Goal: Information Seeking & Learning: Find specific fact

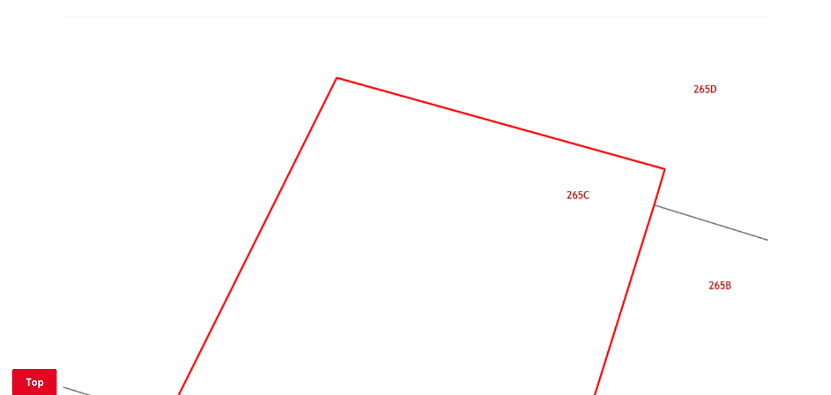
scroll to position [1477, 0]
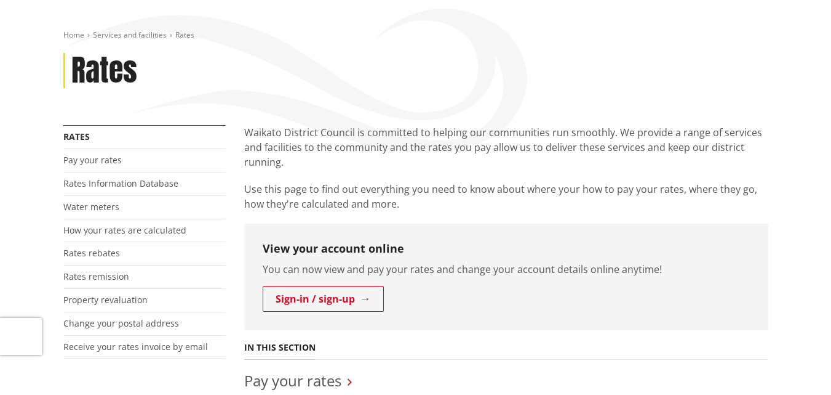
scroll to position [123, 0]
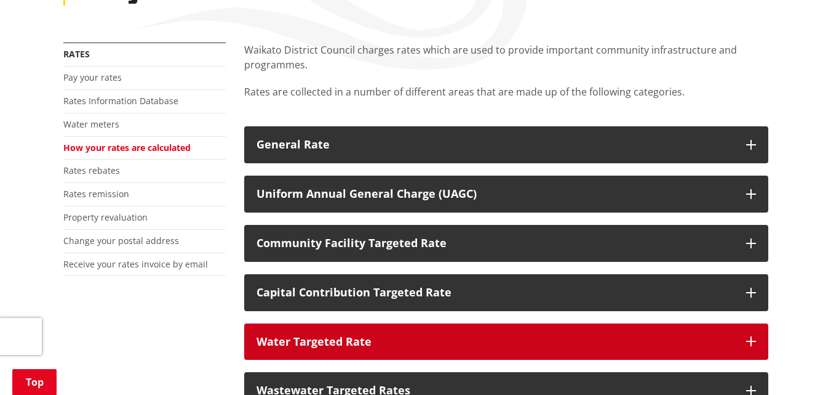
scroll to position [185, 0]
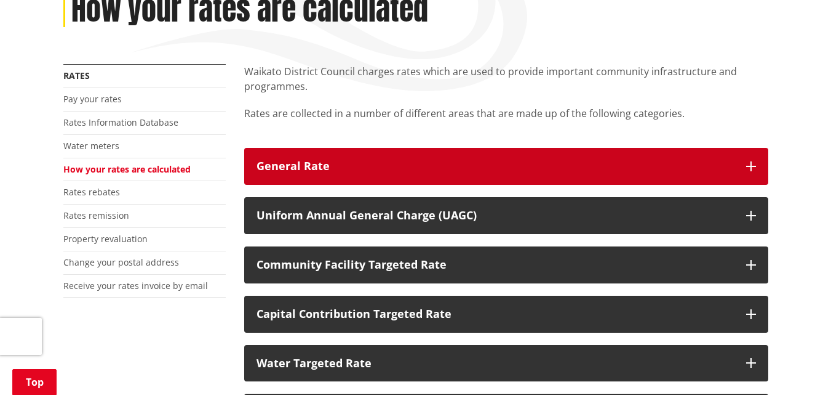
click at [298, 178] on button "General Rate" at bounding box center [506, 166] width 524 height 37
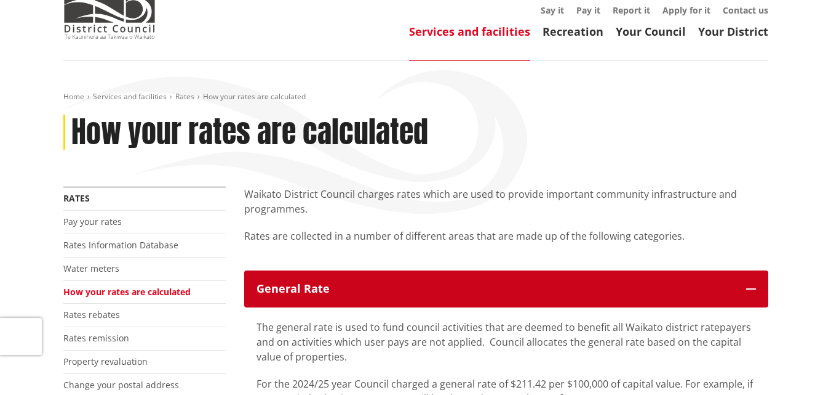
scroll to position [0, 0]
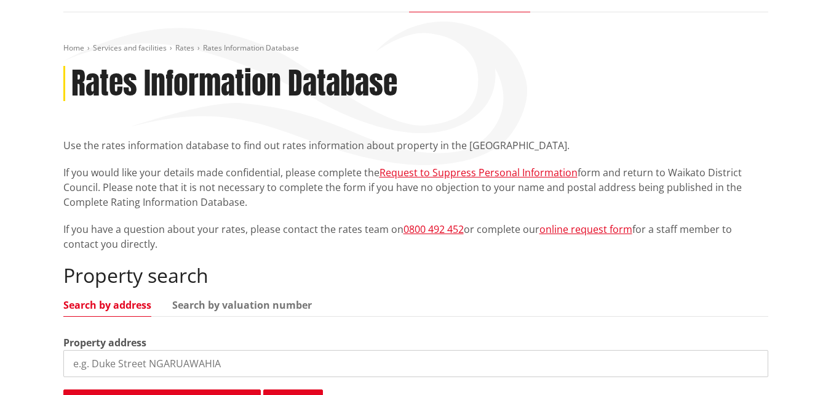
scroll to position [308, 0]
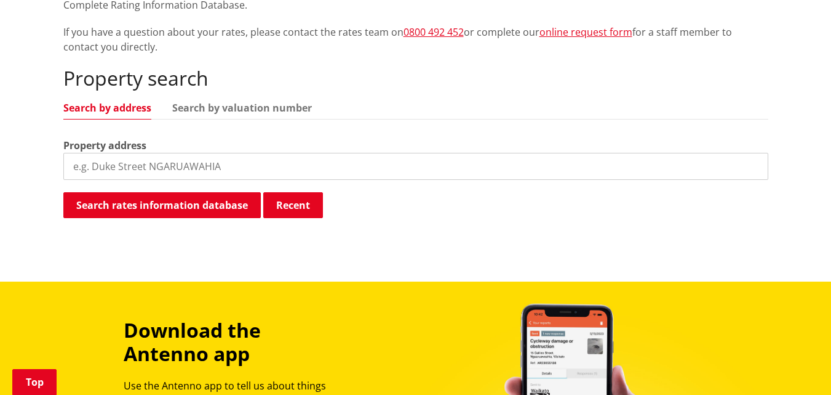
click at [146, 164] on input "search" at bounding box center [415, 166] width 705 height 27
click at [204, 111] on link "Search by valuation number" at bounding box center [242, 108] width 140 height 10
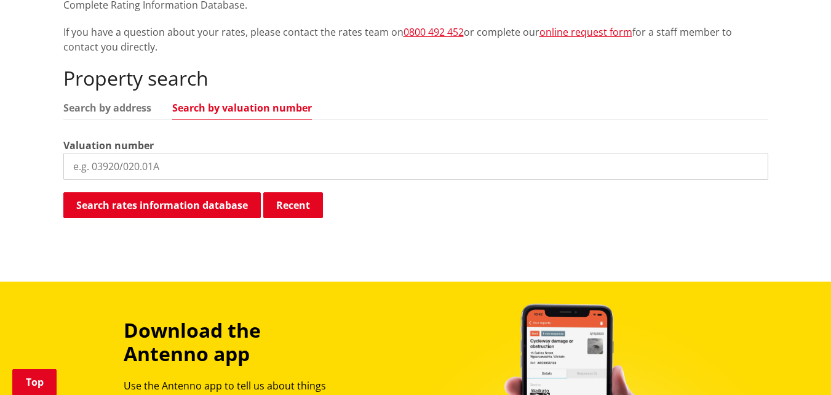
click at [139, 168] on input "search" at bounding box center [415, 166] width 705 height 27
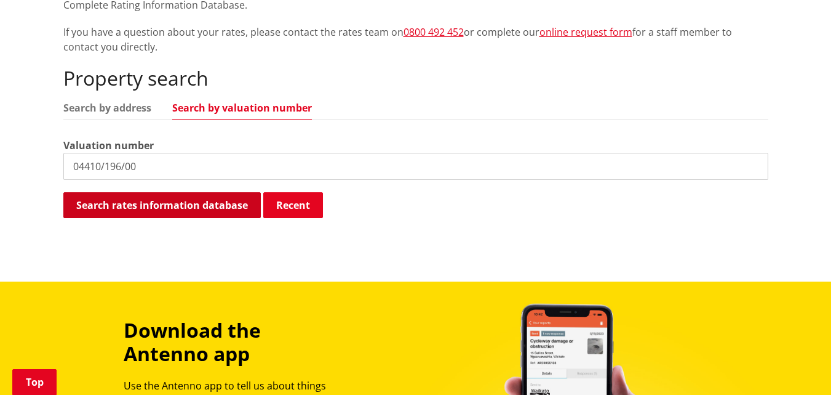
click at [210, 204] on button "Search rates information database" at bounding box center [162, 205] width 198 height 26
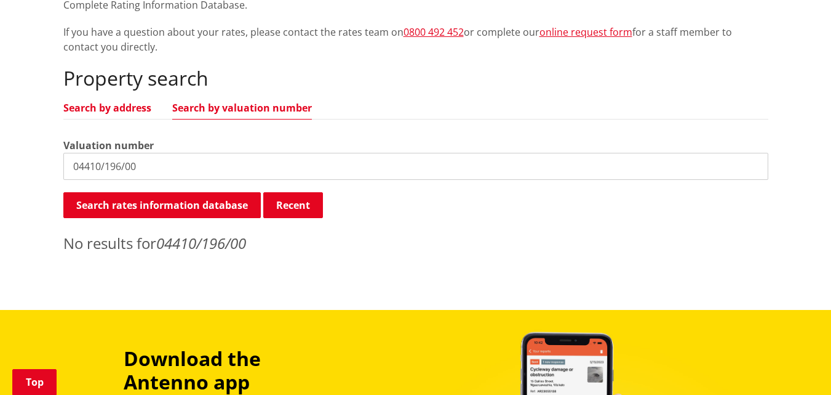
click at [129, 109] on link "Search by address" at bounding box center [107, 108] width 88 height 10
drag, startPoint x: 155, startPoint y: 163, endPoint x: -3, endPoint y: 172, distance: 158.4
click at [0, 172] on html "Skip to content Toggle search Toggle navigation Services and facilities Recreat…" at bounding box center [415, 272] width 831 height 1160
click at [111, 164] on input "251 fukkerton" at bounding box center [415, 166] width 705 height 27
click at [150, 166] on input "251 fullerton" at bounding box center [415, 166] width 705 height 27
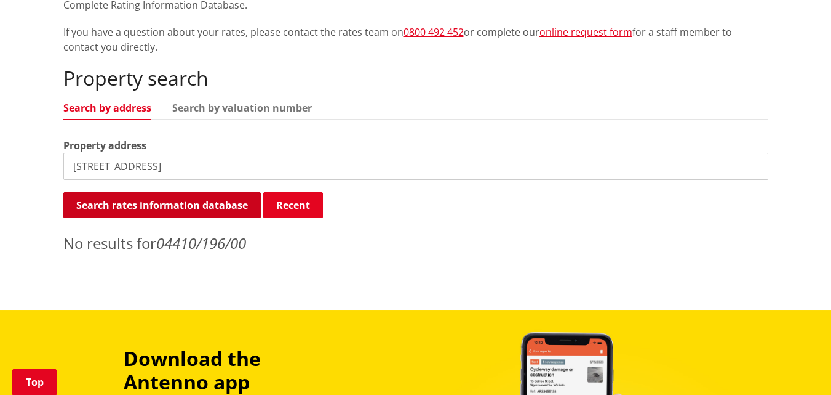
type input "251 fullerton road"
click at [219, 210] on button "Search rates information database" at bounding box center [162, 205] width 198 height 26
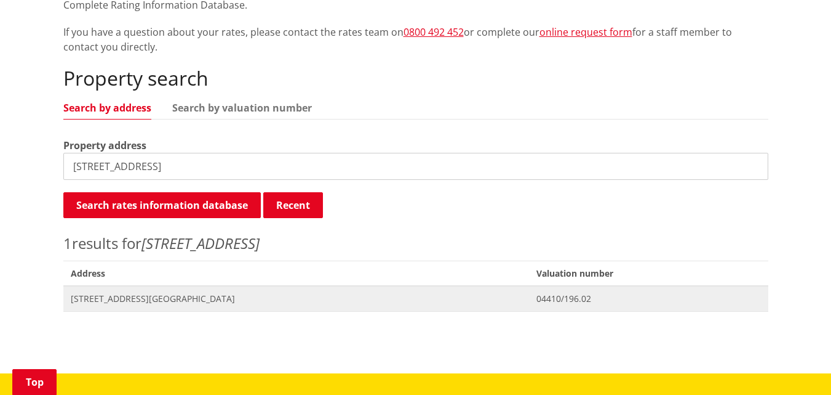
click at [537, 301] on span "04410/196.02" at bounding box center [649, 298] width 224 height 12
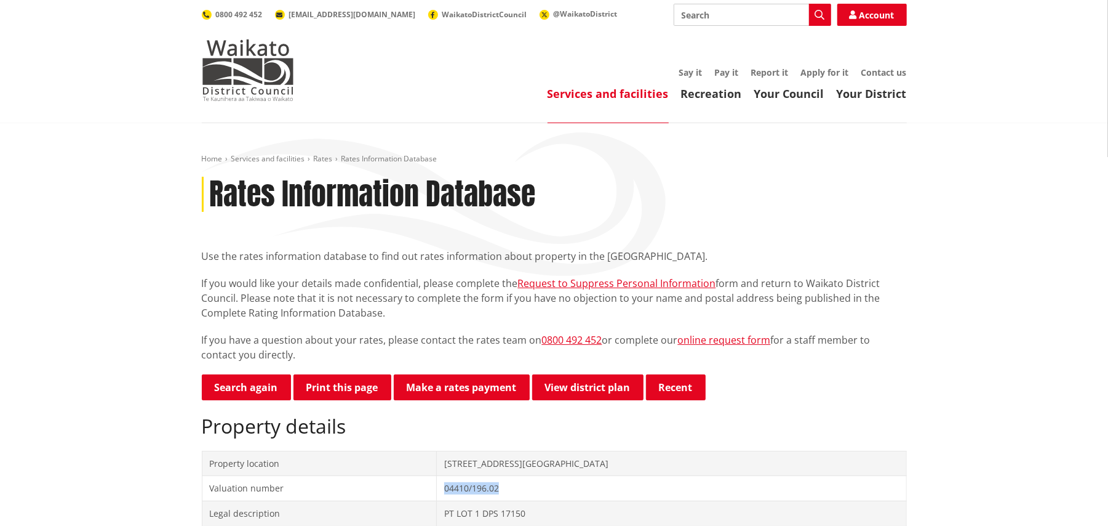
copy td "04410/196.02"
drag, startPoint x: 545, startPoint y: 493, endPoint x: 476, endPoint y: 497, distance: 69.1
click at [476, 394] on td "04410/196.02" at bounding box center [672, 488] width 470 height 25
click at [576, 390] on link "View district plan" at bounding box center [587, 387] width 111 height 26
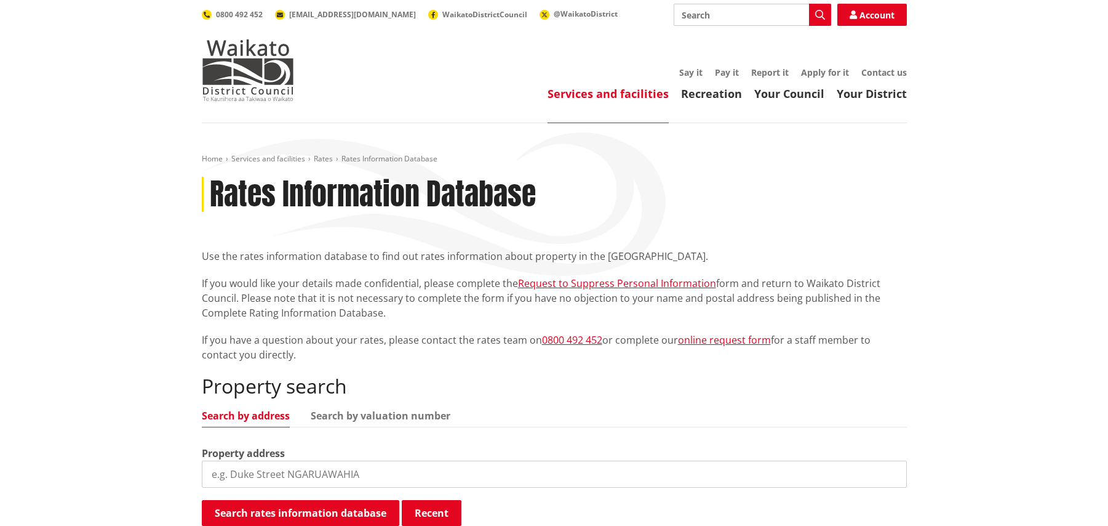
scroll to position [318, 0]
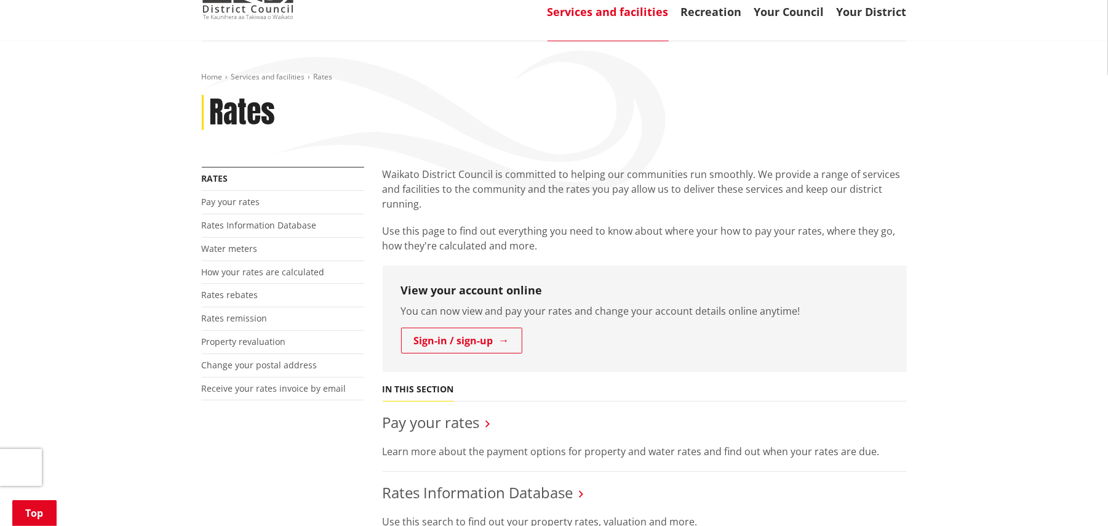
scroll to position [164, 0]
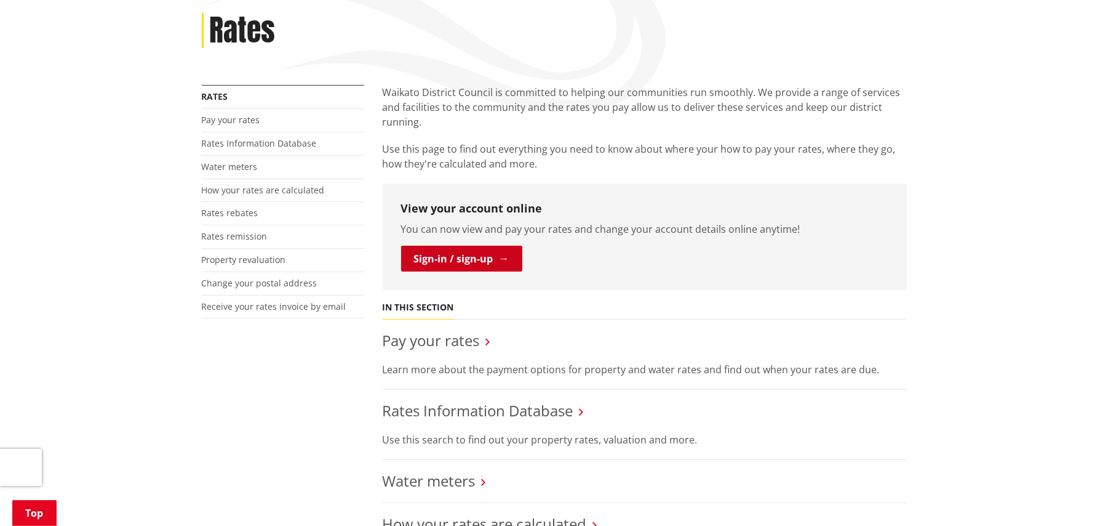
click at [481, 266] on link "Sign-in / sign-up" at bounding box center [461, 259] width 121 height 26
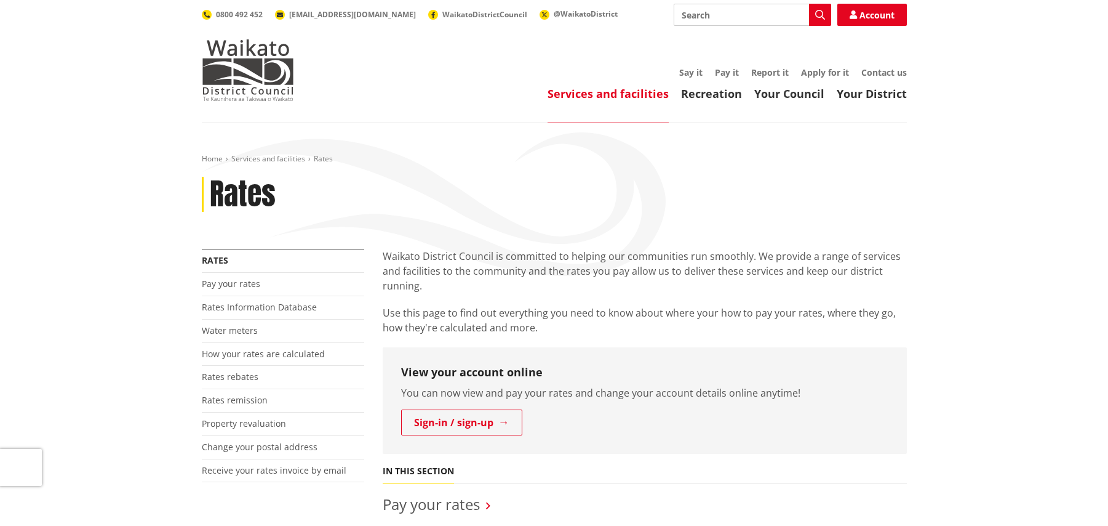
scroll to position [164, 0]
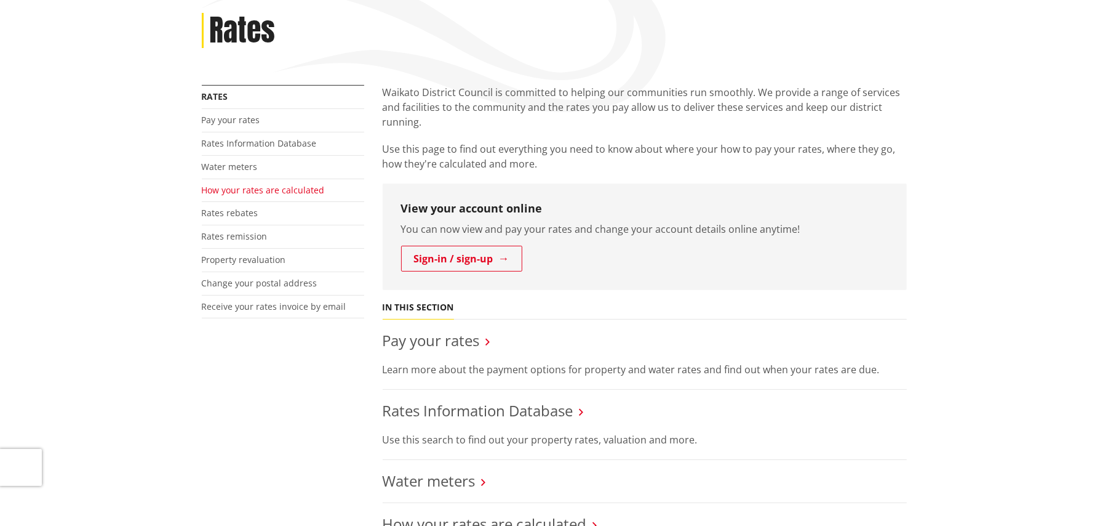
click at [279, 190] on link "How your rates are calculated" at bounding box center [263, 190] width 123 height 12
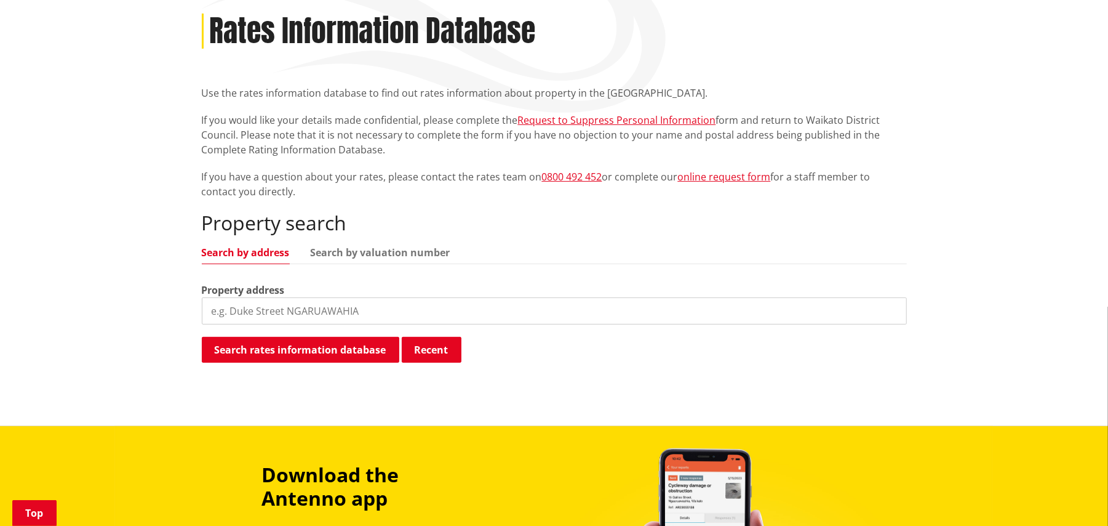
scroll to position [164, 0]
click at [297, 308] on input "search" at bounding box center [554, 310] width 705 height 27
paste input "04410/196.02"
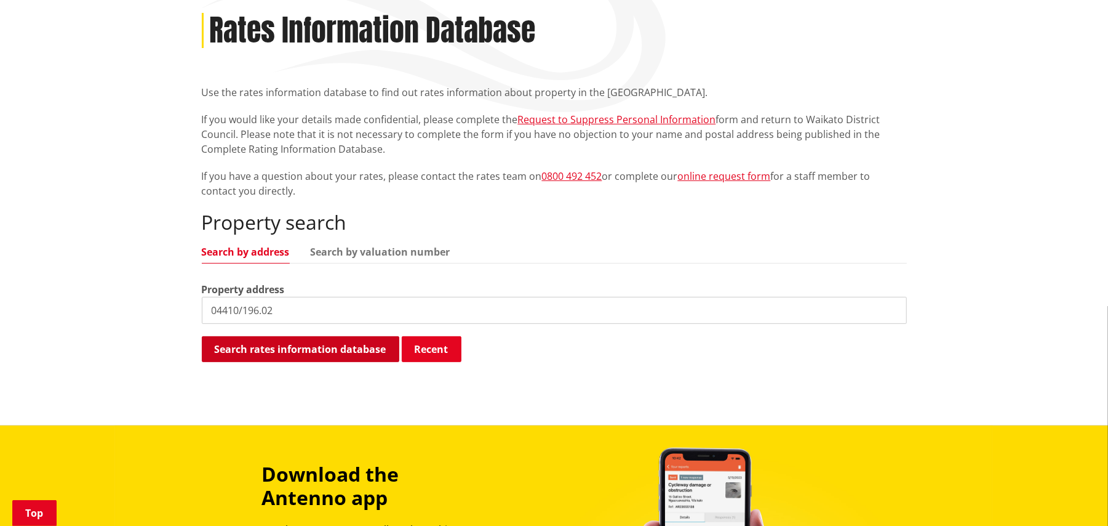
type input "04410/196.02"
click at [377, 345] on button "Search rates information database" at bounding box center [301, 349] width 198 height 26
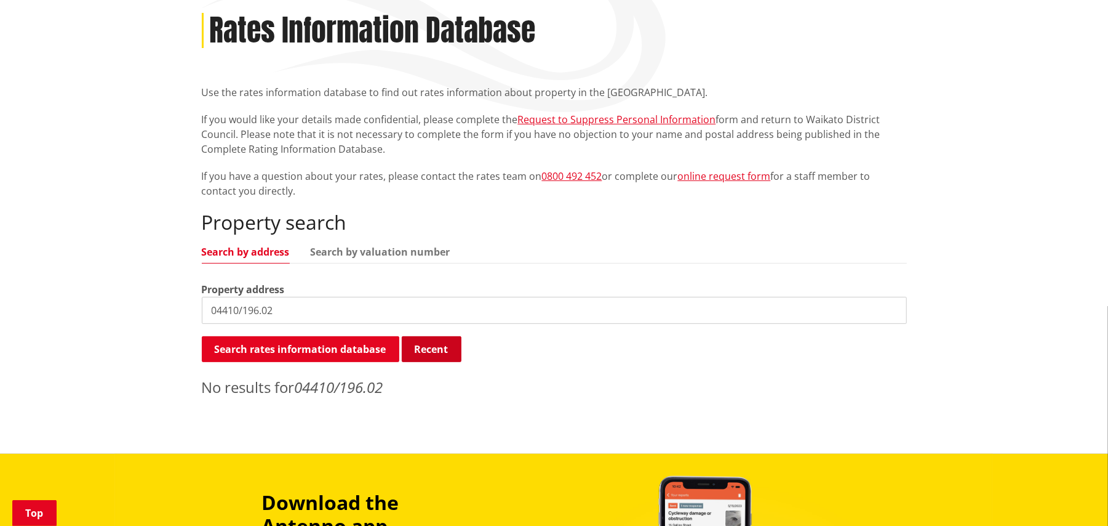
click at [412, 345] on button "Recent" at bounding box center [432, 349] width 60 height 26
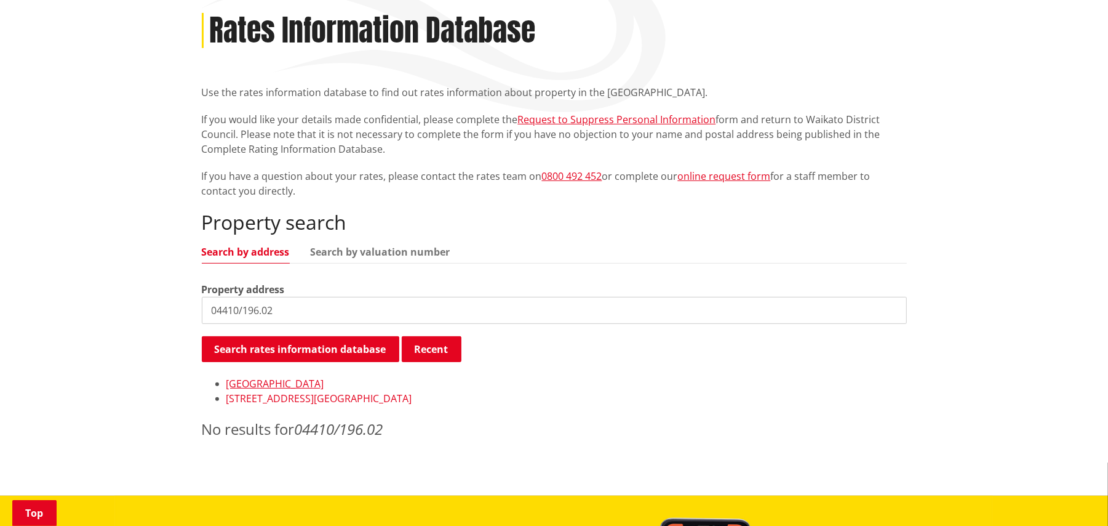
click at [278, 399] on link "[STREET_ADDRESS][GEOGRAPHIC_DATA]" at bounding box center [319, 398] width 186 height 14
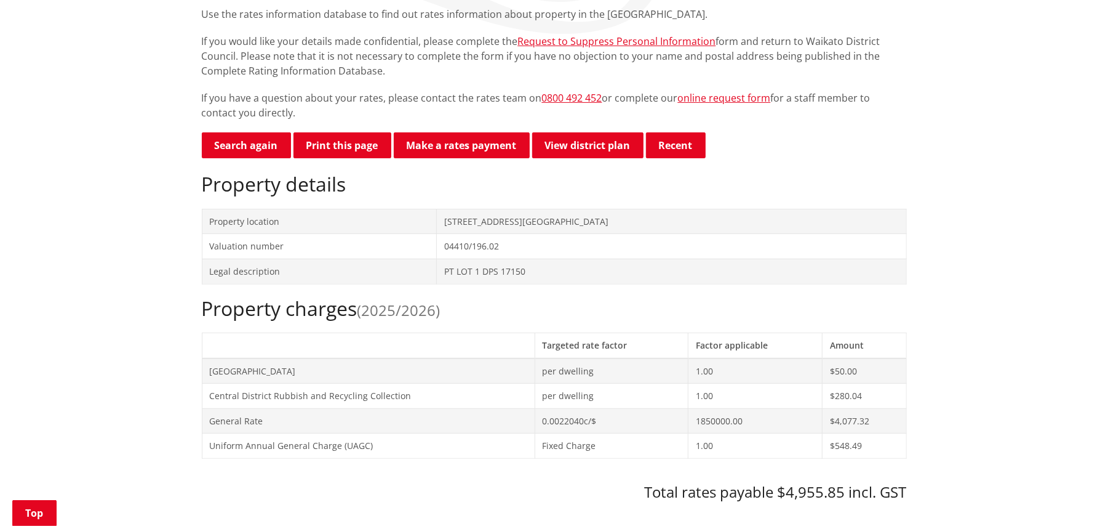
scroll to position [410, 0]
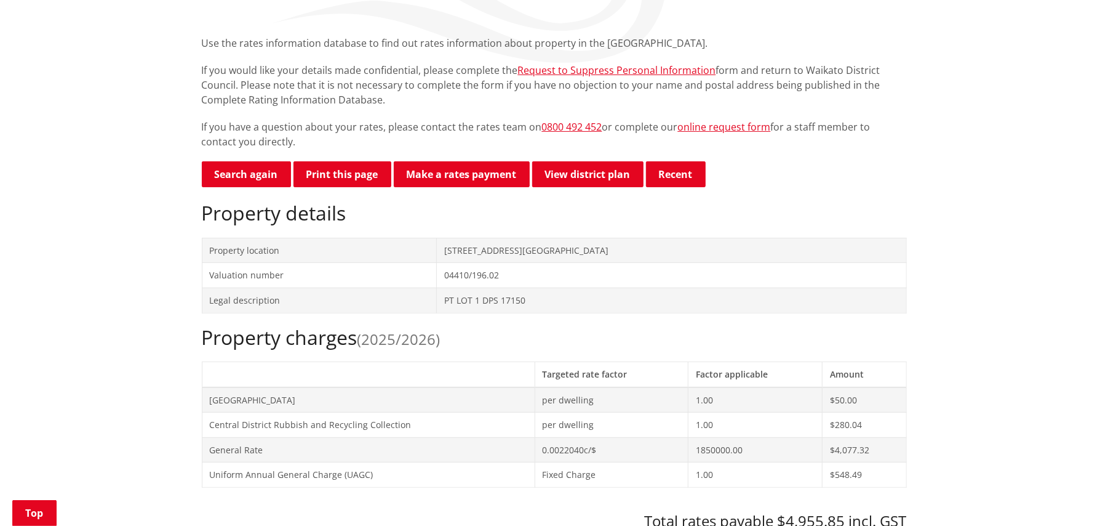
scroll to position [164, 0]
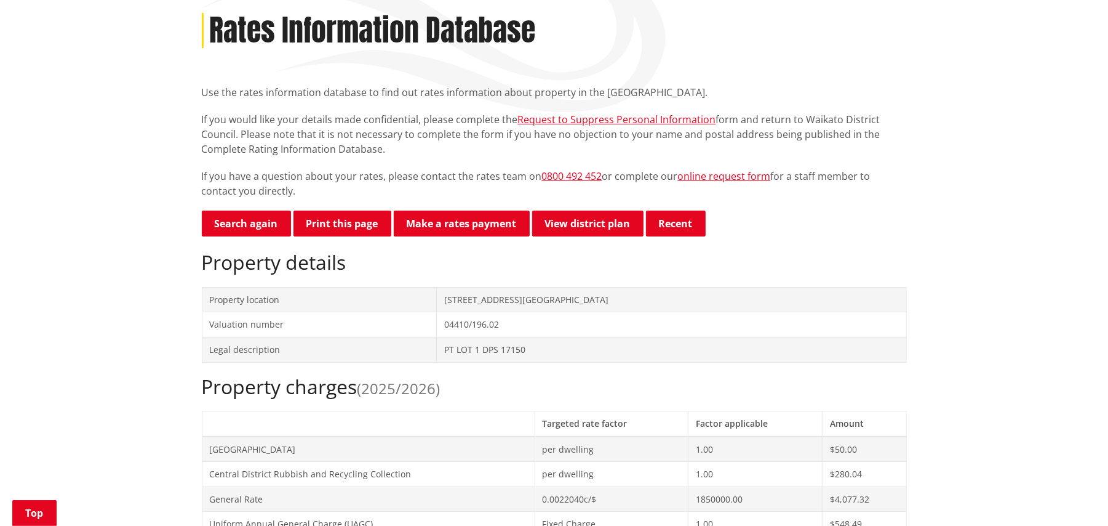
click at [225, 375] on h2 "Property charges (2025/2026)" at bounding box center [554, 386] width 705 height 23
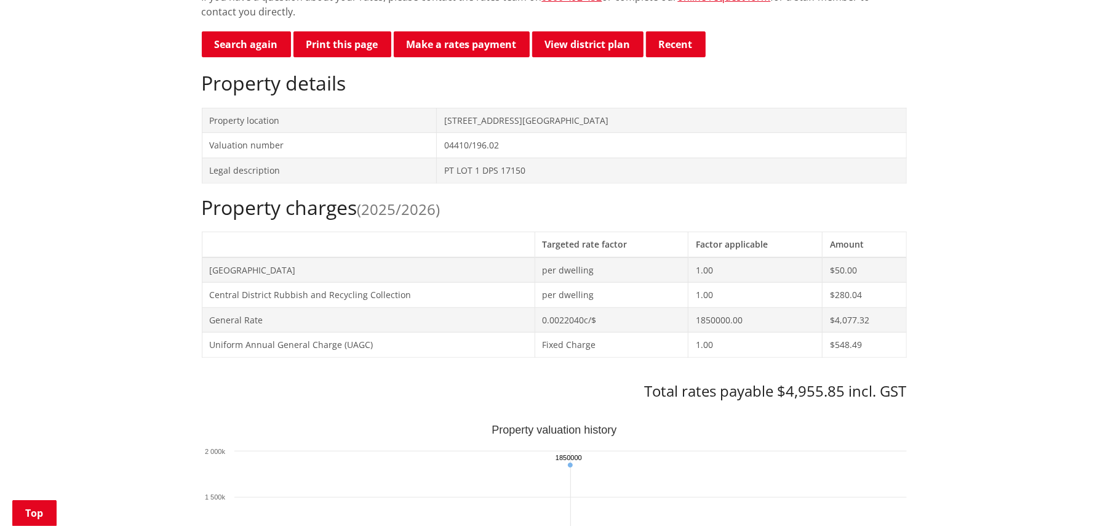
scroll to position [82, 0]
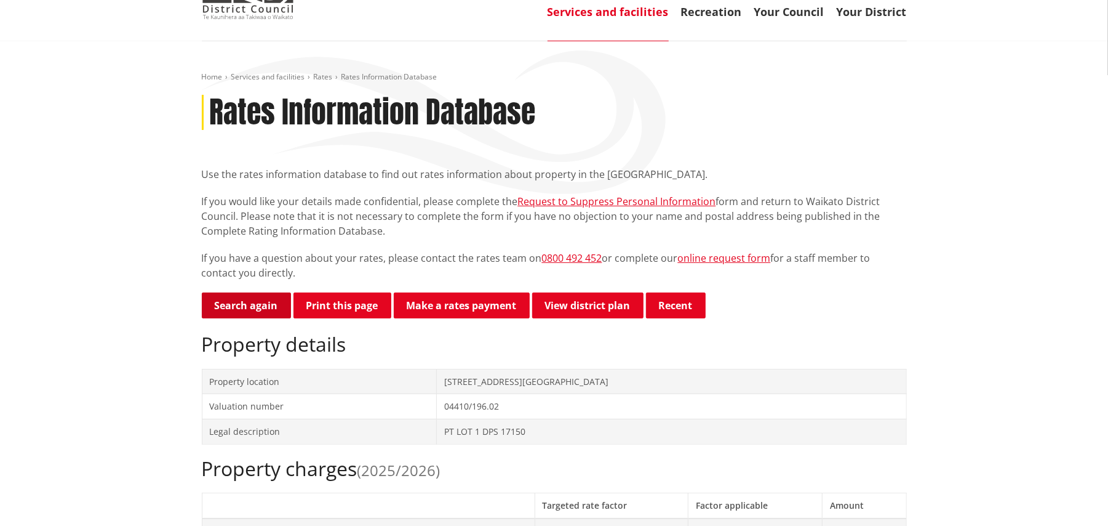
click at [232, 303] on link "Search again" at bounding box center [246, 305] width 89 height 26
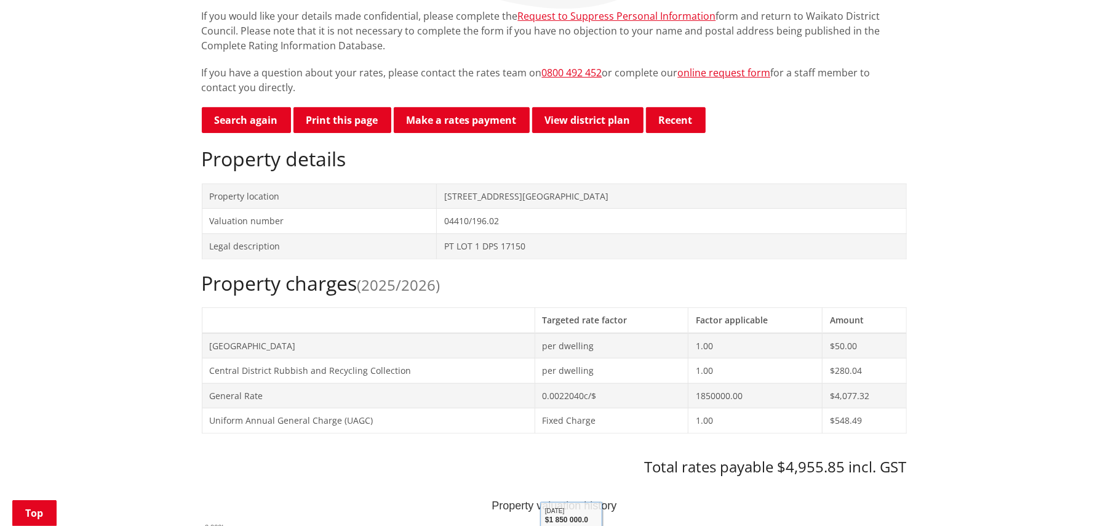
scroll to position [82, 0]
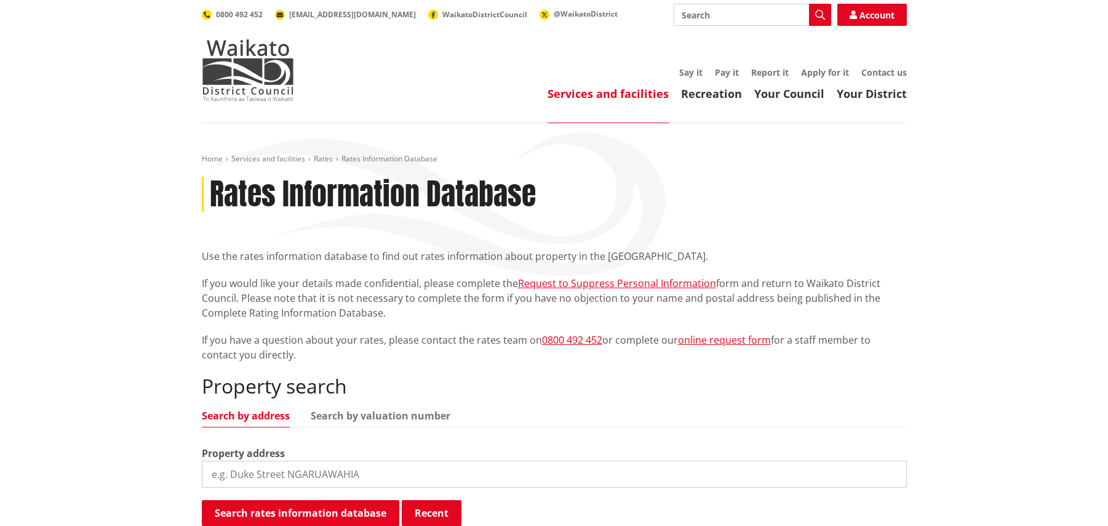
scroll to position [164, 0]
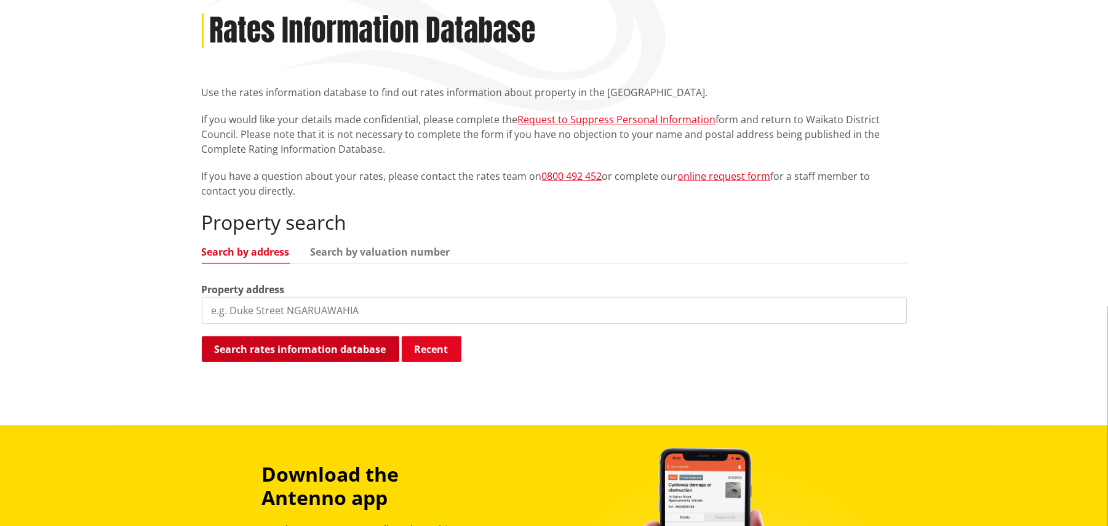
scroll to position [164, 0]
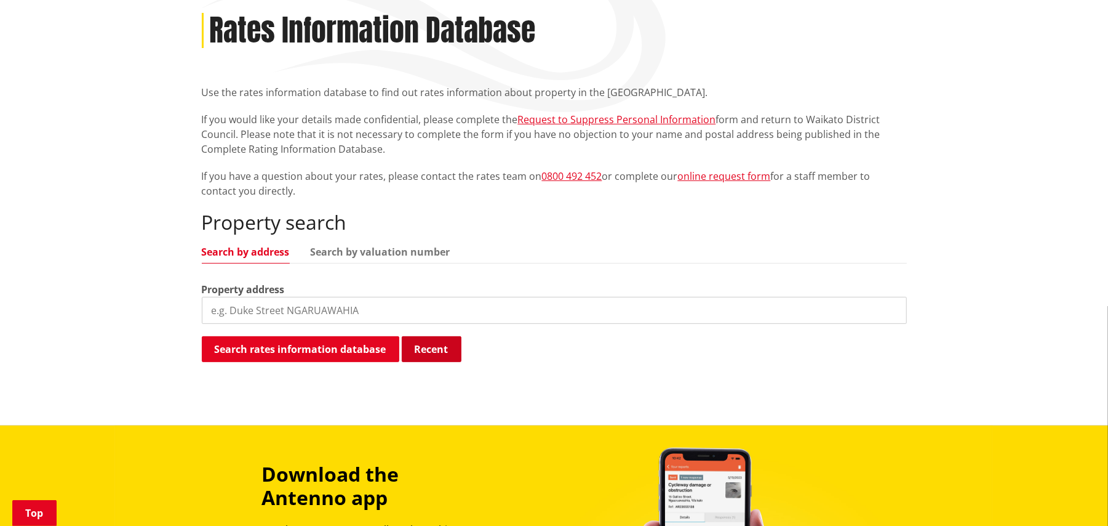
click at [431, 348] on button "Recent" at bounding box center [432, 349] width 60 height 26
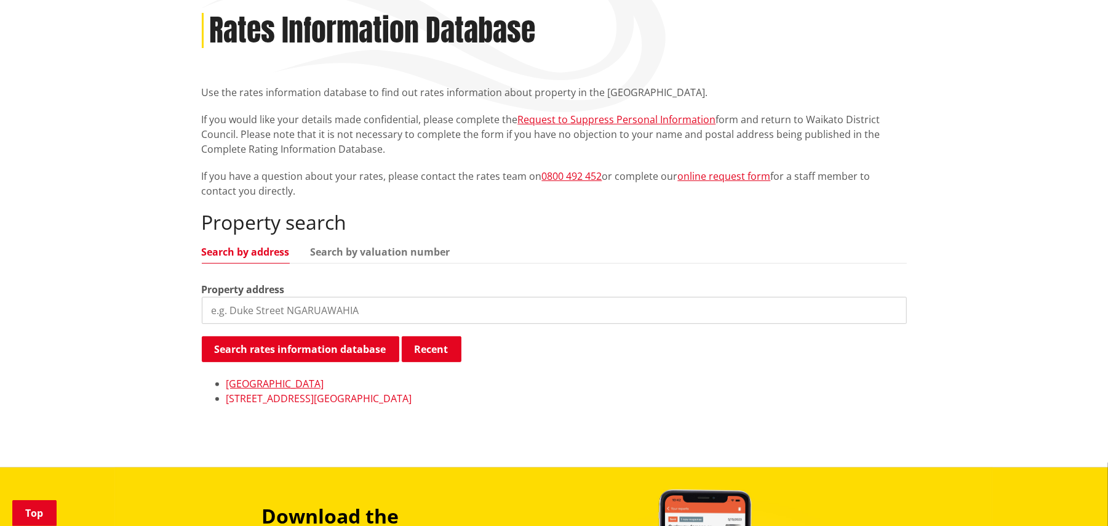
click at [262, 397] on link "[STREET_ADDRESS][GEOGRAPHIC_DATA]" at bounding box center [319, 398] width 186 height 14
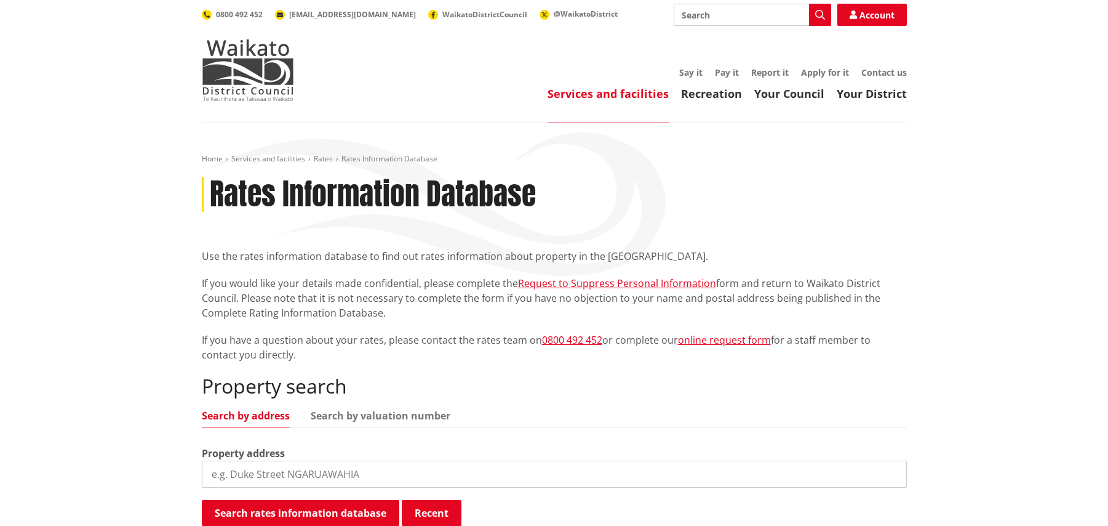
scroll to position [164, 0]
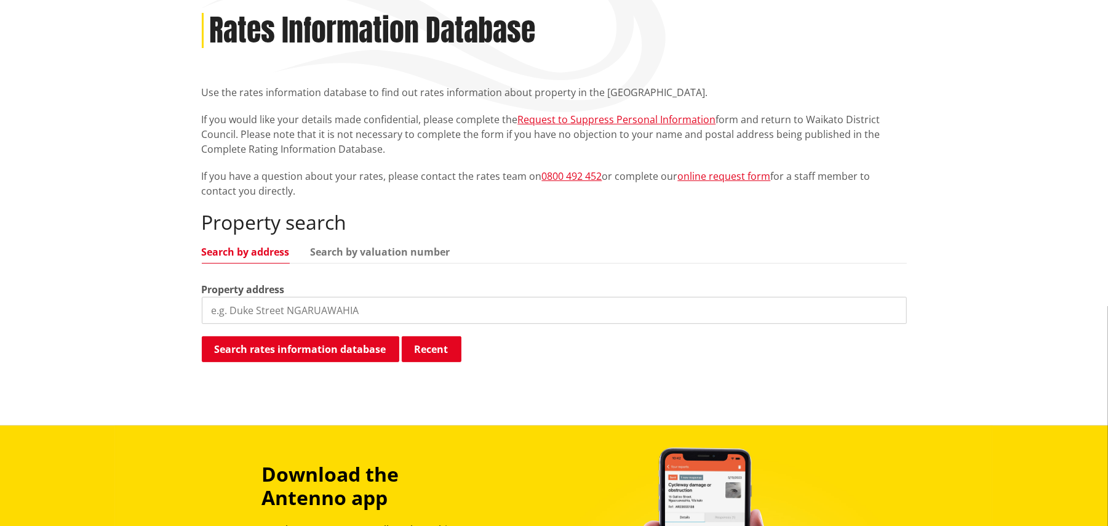
click at [414, 308] on input "search" at bounding box center [554, 310] width 705 height 27
click at [271, 308] on input "search" at bounding box center [554, 310] width 705 height 27
type input "0441019602"
click at [270, 353] on button "Search rates information database" at bounding box center [301, 349] width 198 height 26
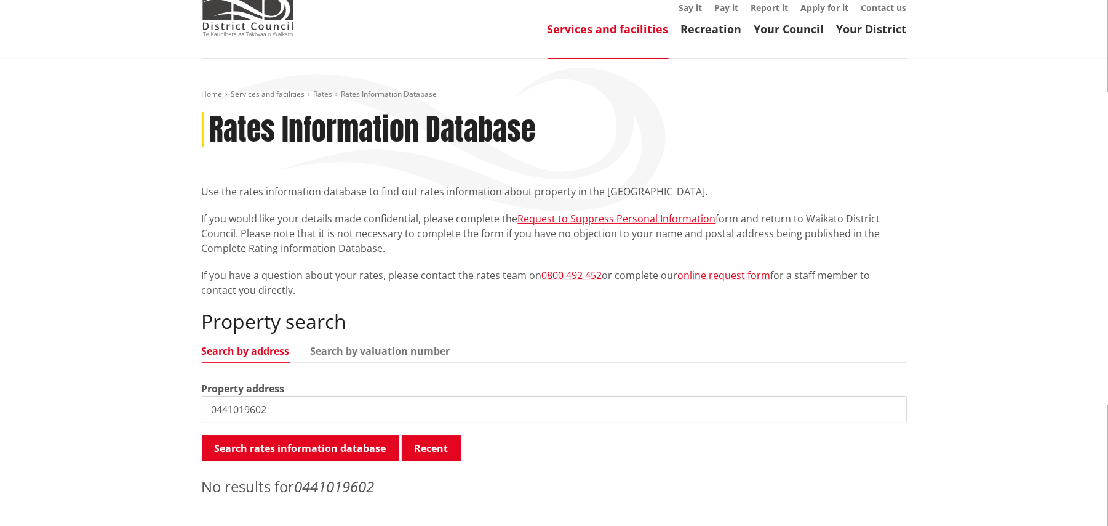
scroll to position [0, 0]
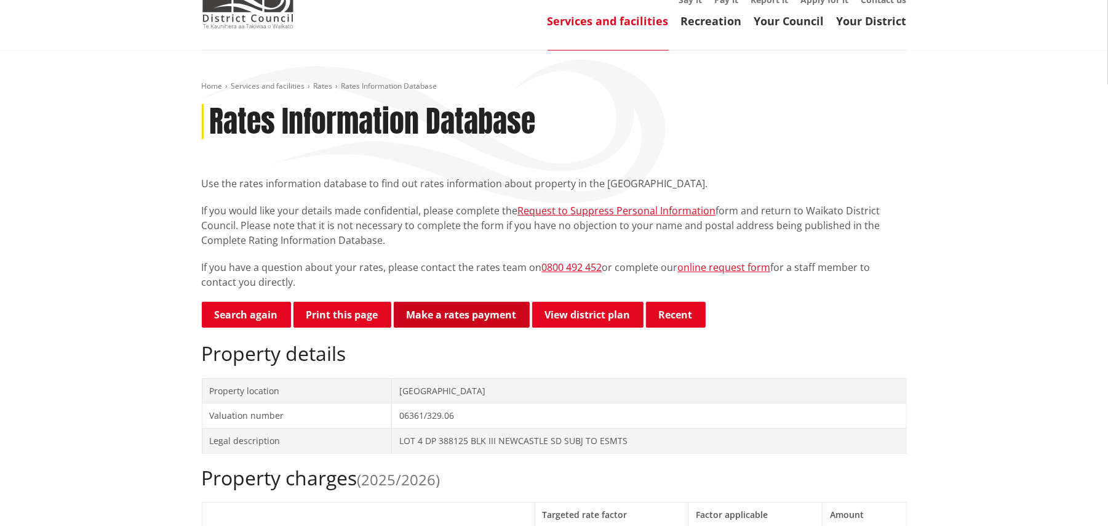
scroll to position [164, 0]
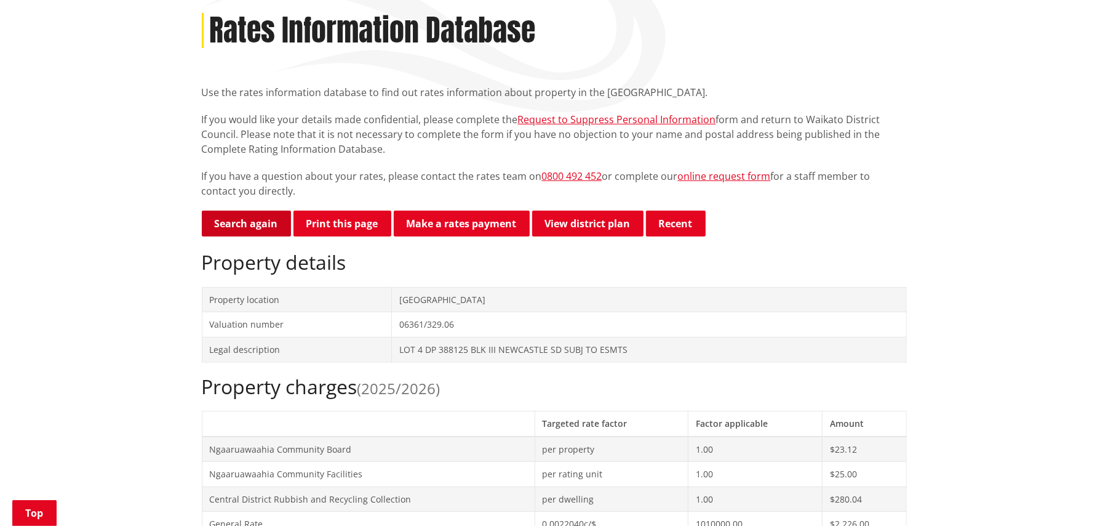
click at [258, 230] on link "Search again" at bounding box center [246, 223] width 89 height 26
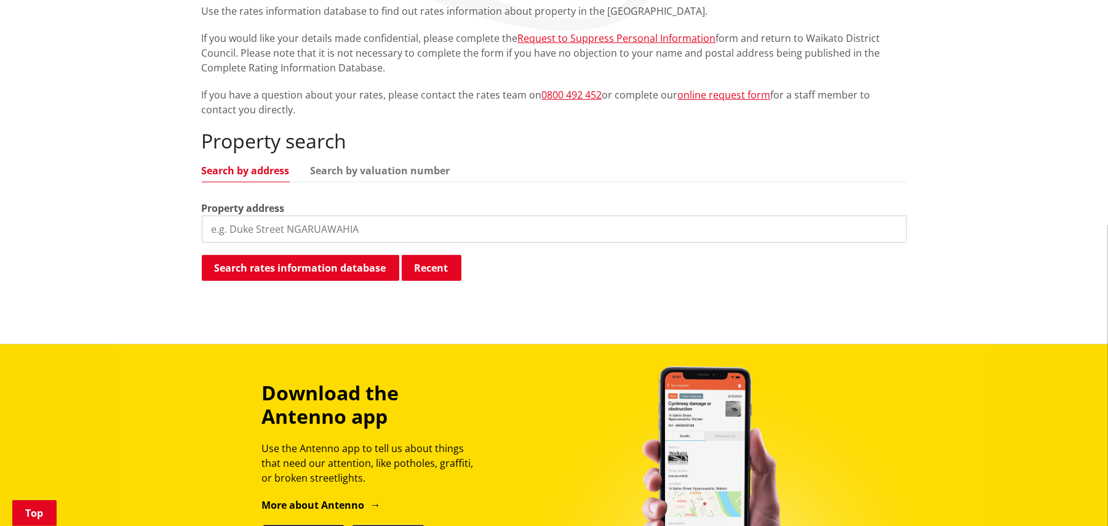
scroll to position [246, 0]
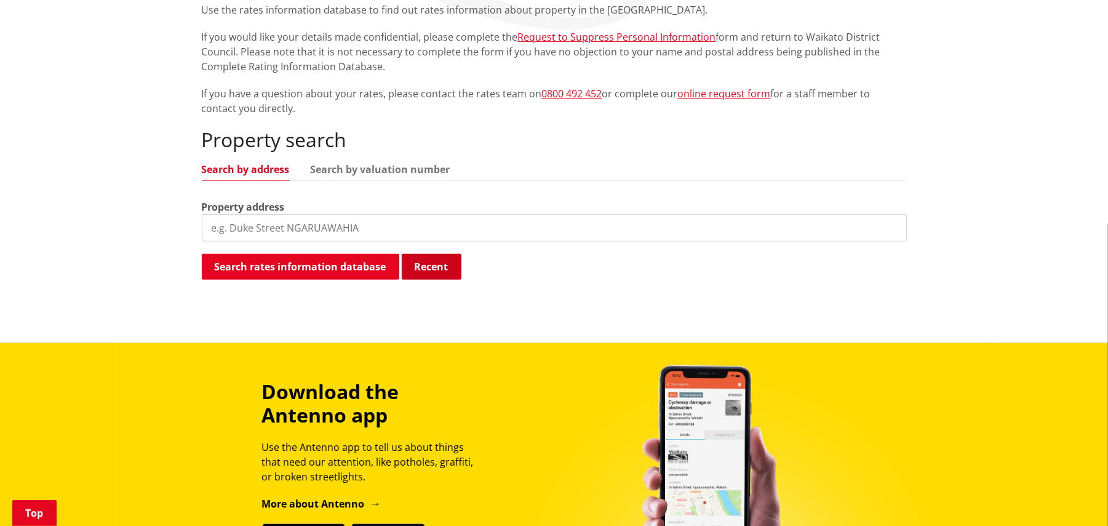
click at [414, 265] on button "Recent" at bounding box center [432, 267] width 60 height 26
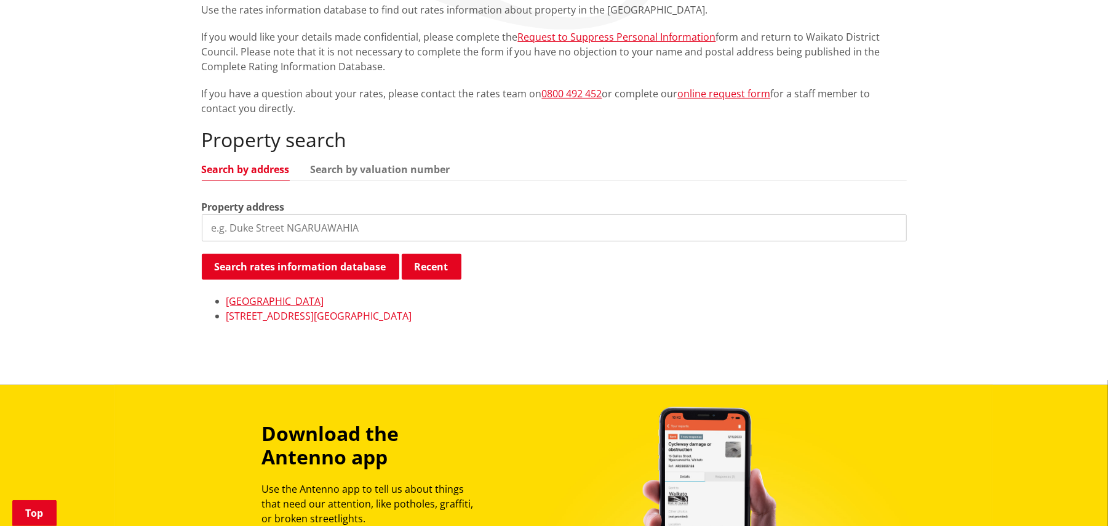
click at [279, 313] on link "[STREET_ADDRESS][GEOGRAPHIC_DATA]" at bounding box center [319, 316] width 186 height 14
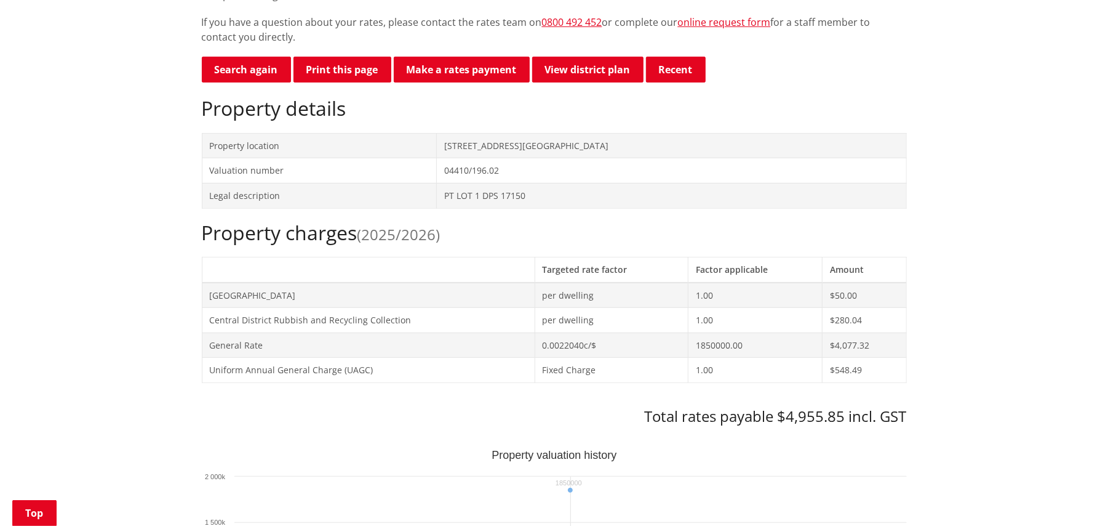
scroll to position [328, 0]
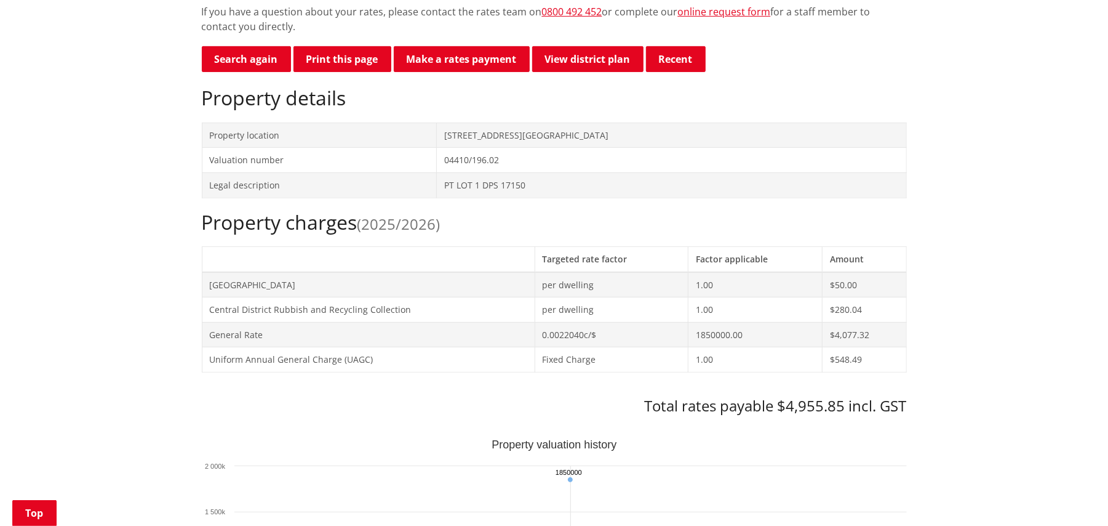
click at [851, 289] on td "$50.00" at bounding box center [865, 284] width 84 height 25
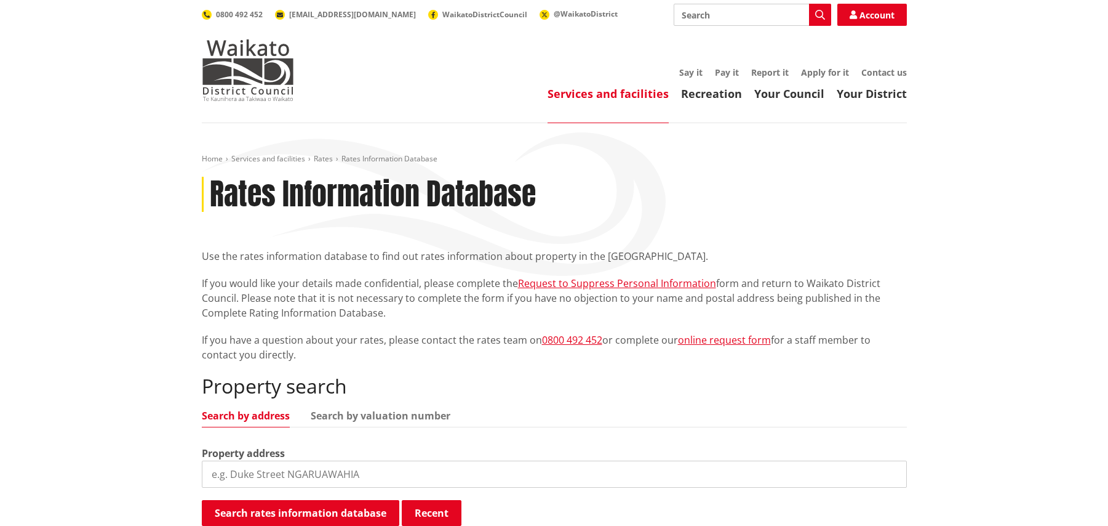
scroll to position [246, 0]
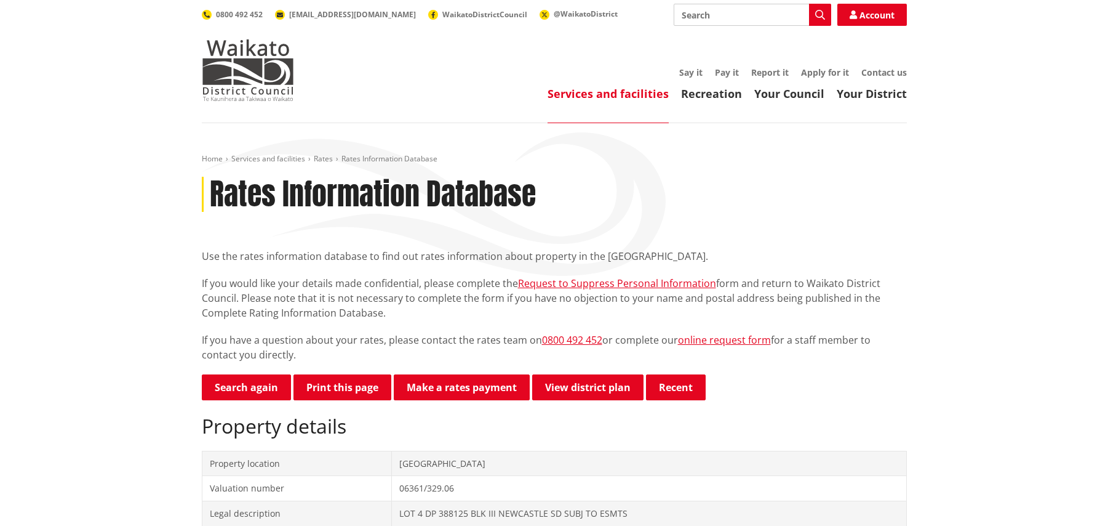
scroll to position [164, 0]
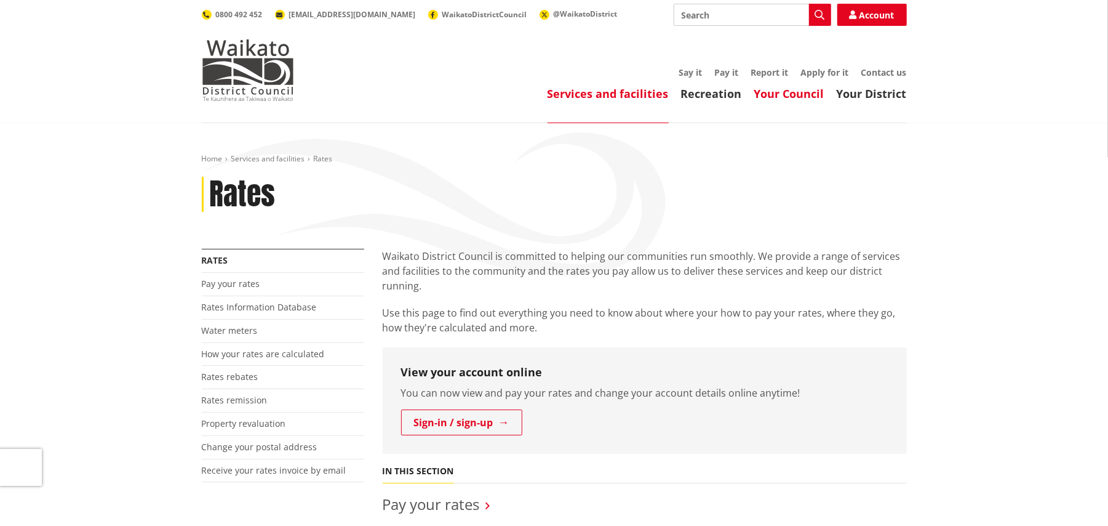
click at [784, 96] on link "Your Council" at bounding box center [790, 93] width 70 height 15
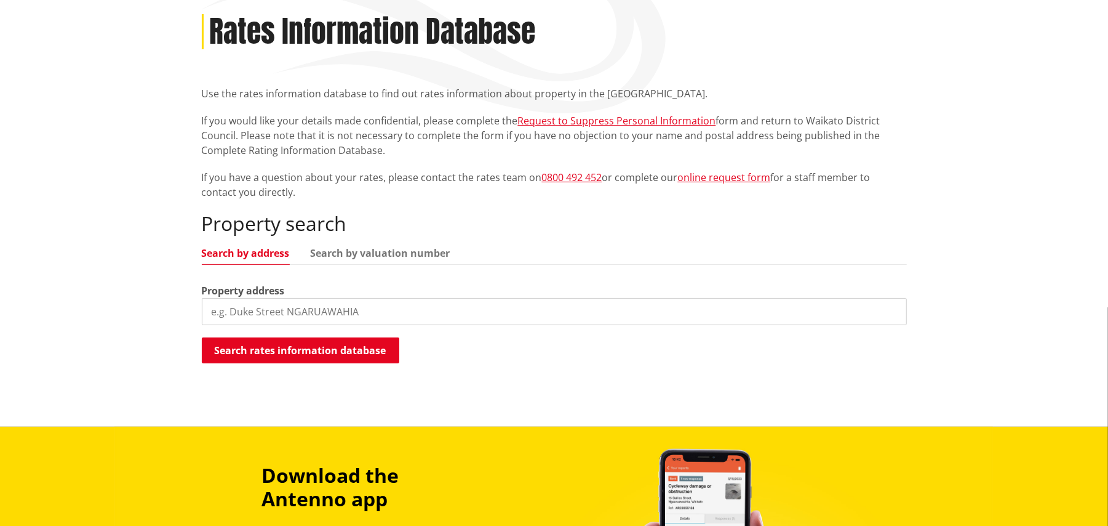
scroll to position [164, 0]
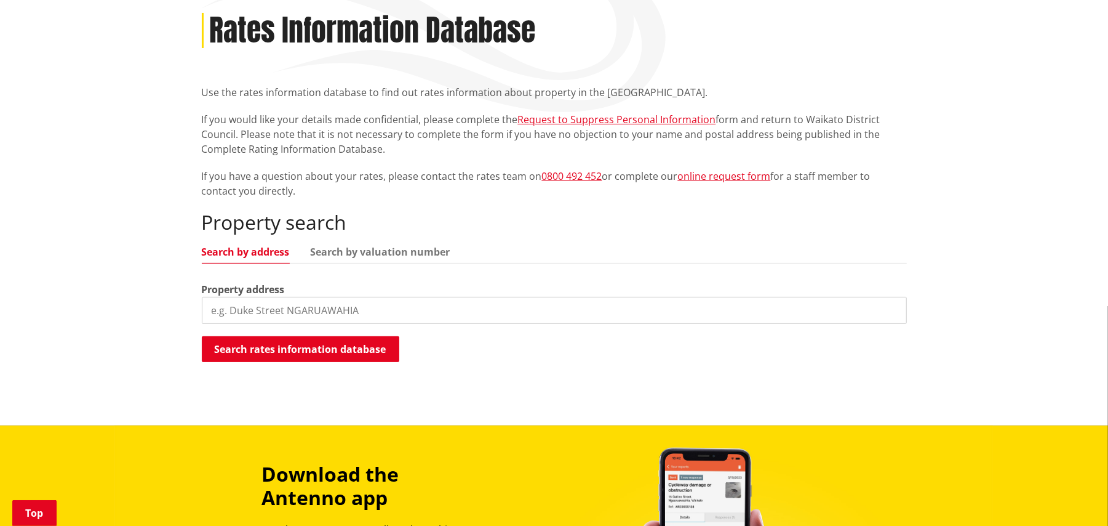
click at [316, 310] on input "search" at bounding box center [554, 310] width 705 height 27
click at [267, 313] on input "search" at bounding box center [554, 310] width 705 height 27
type input "251 [GEOGRAPHIC_DATA]"
click at [345, 343] on button "Search rates information database" at bounding box center [301, 349] width 198 height 26
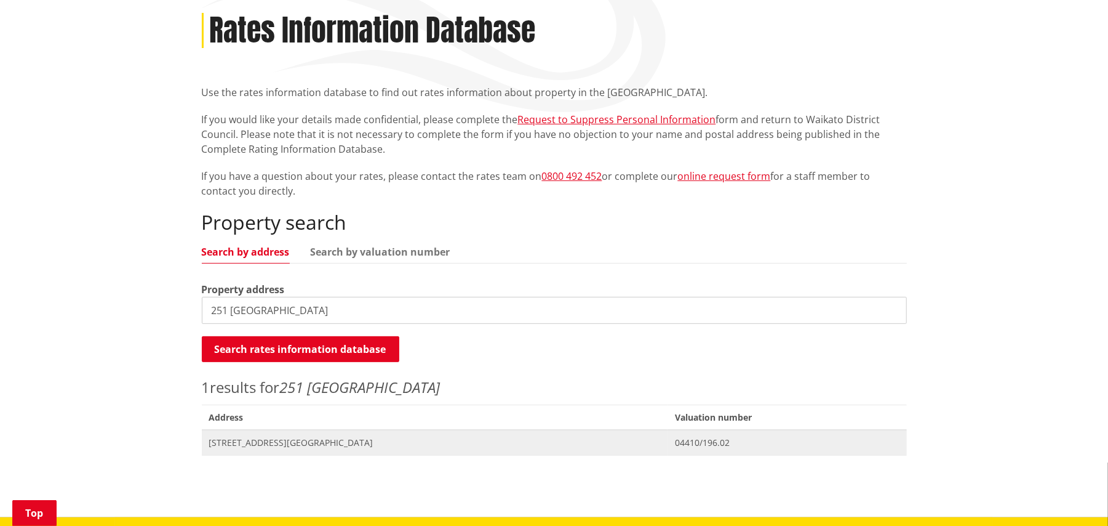
click at [264, 442] on span "[STREET_ADDRESS][GEOGRAPHIC_DATA]" at bounding box center [435, 442] width 452 height 12
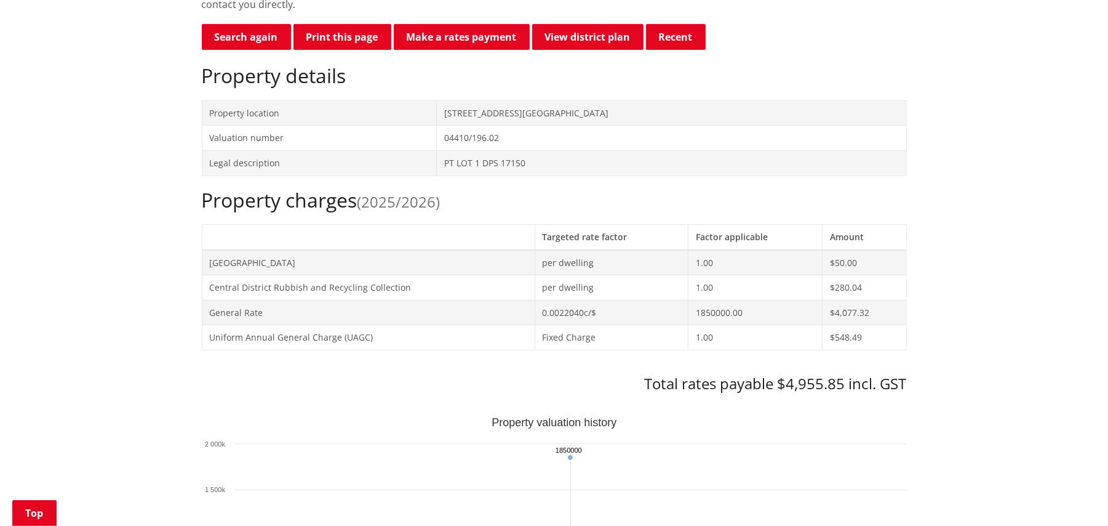
scroll to position [410, 0]
